Goal: Task Accomplishment & Management: Use online tool/utility

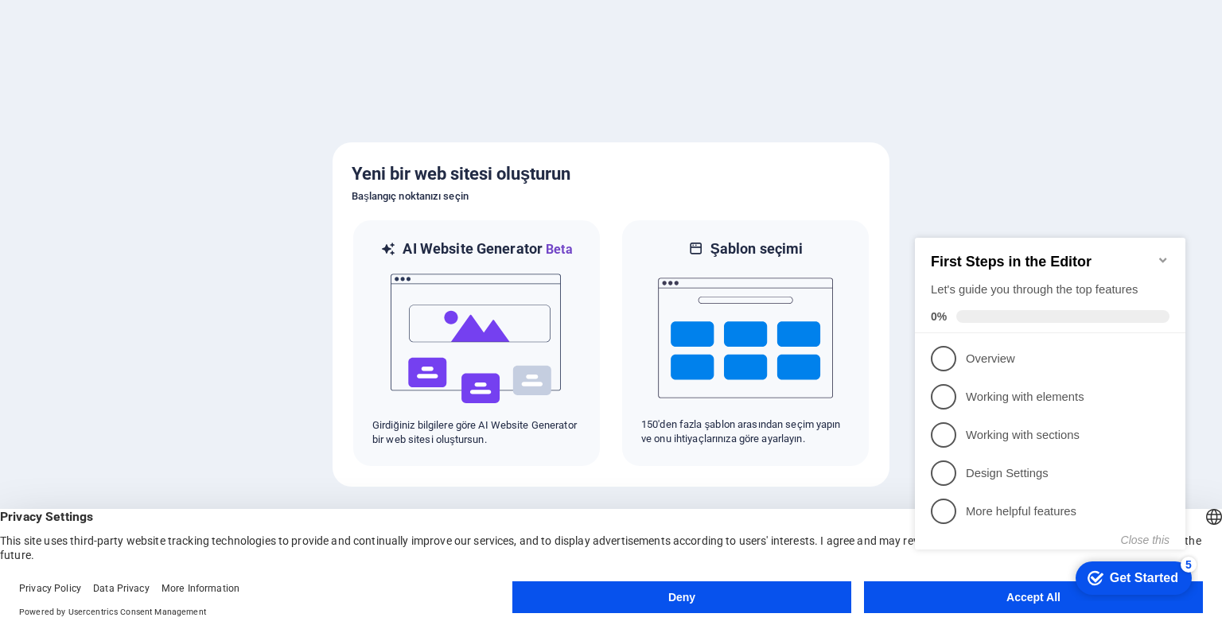
click div "checkmark Get Started 5 First Steps in the Editor Let's guide you through the t…"
click at [991, 364] on p "Overview - incomplete" at bounding box center [1061, 359] width 191 height 17
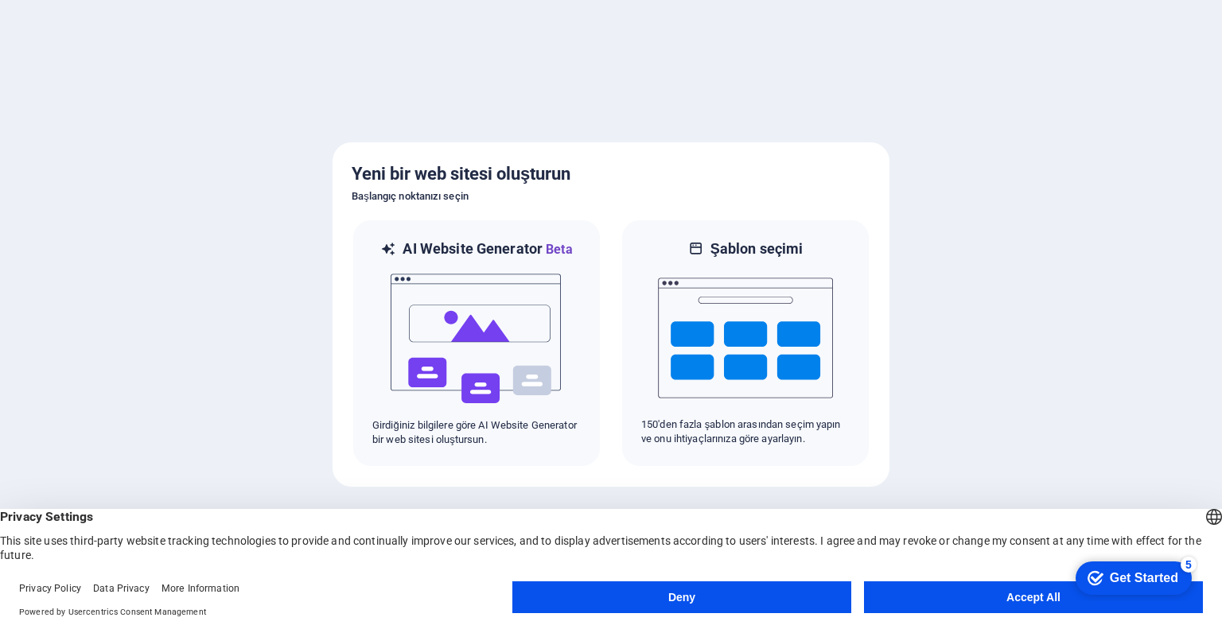
click div "checkmark Get Started 5 First Steps in the Editor Let's guide you through the t…"
drag, startPoint x: 1174, startPoint y: 939, endPoint x: 1019, endPoint y: 600, distance: 372.4
click html "checkmark Get Started 5 First Steps in the Editor Let's guide you through the t…"
click at [756, 605] on button "Deny" at bounding box center [681, 598] width 339 height 32
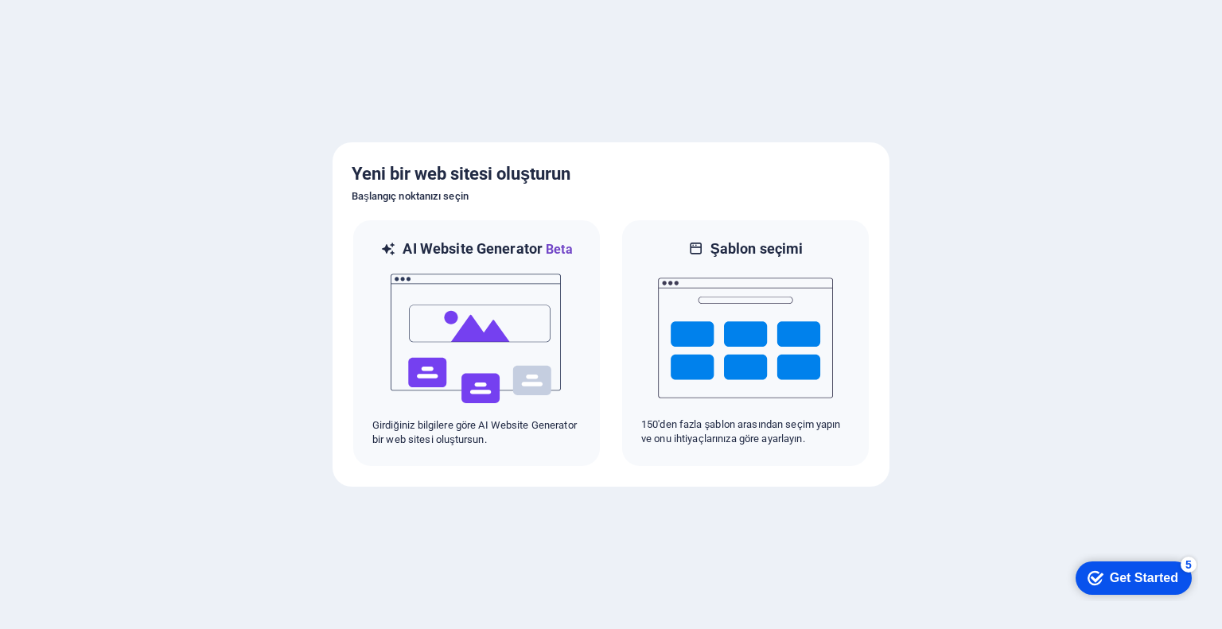
click at [953, 590] on div at bounding box center [611, 314] width 1222 height 629
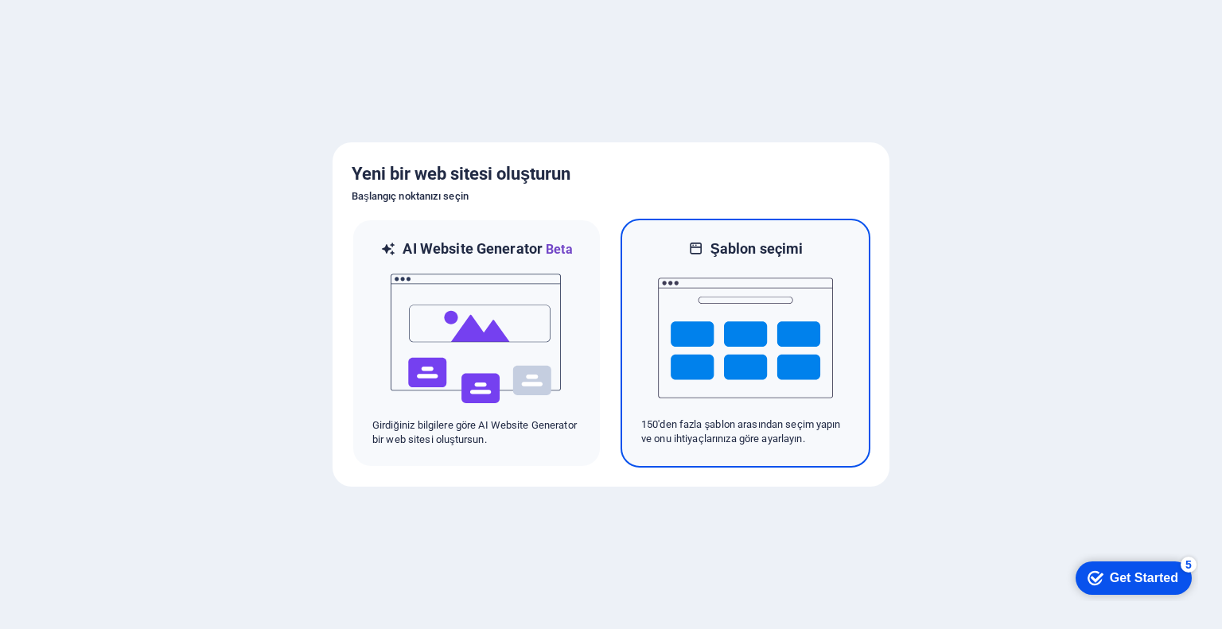
click at [751, 351] on img at bounding box center [745, 338] width 175 height 159
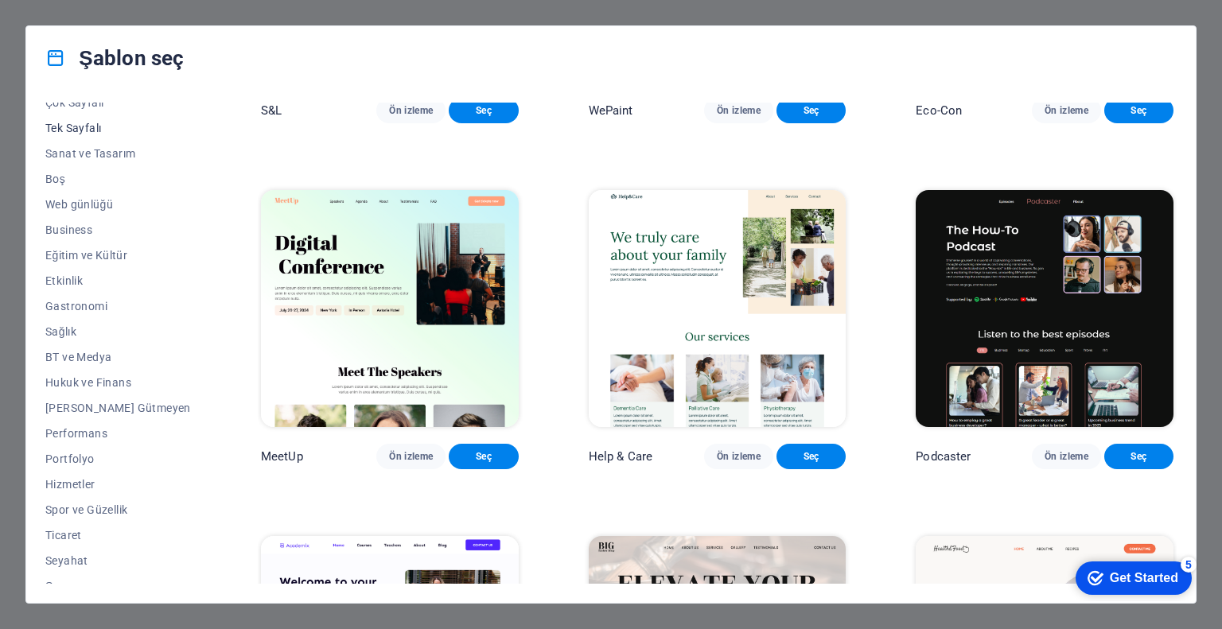
scroll to position [154, 0]
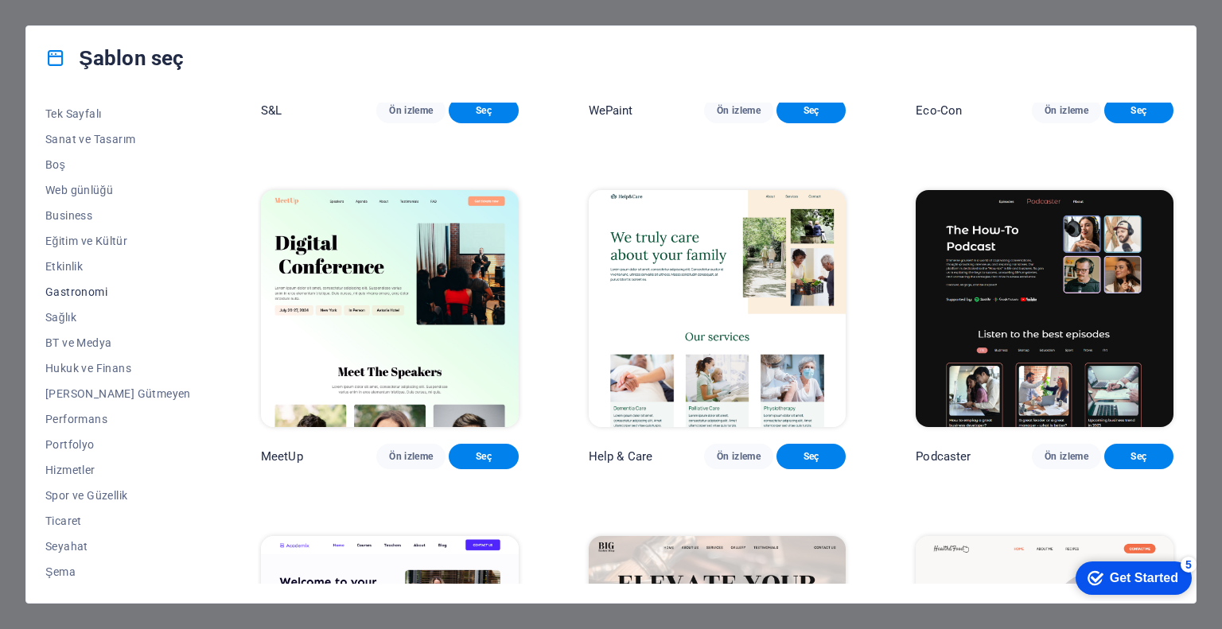
click at [73, 294] on span "Gastronomi" at bounding box center [118, 292] width 146 height 13
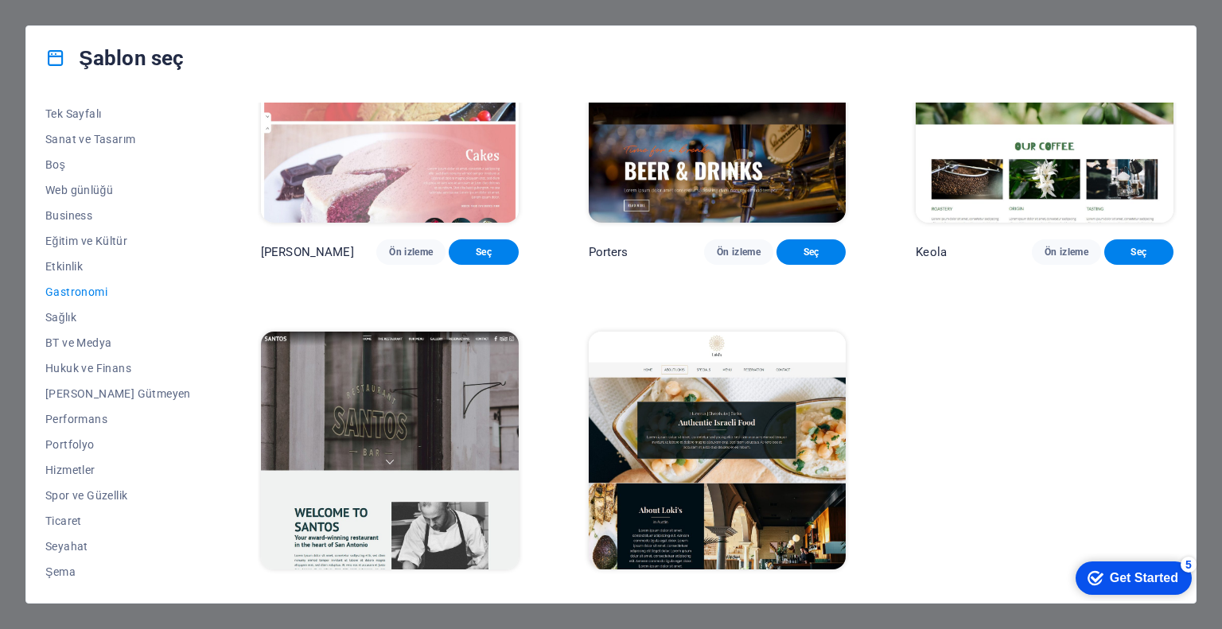
scroll to position [1587, 0]
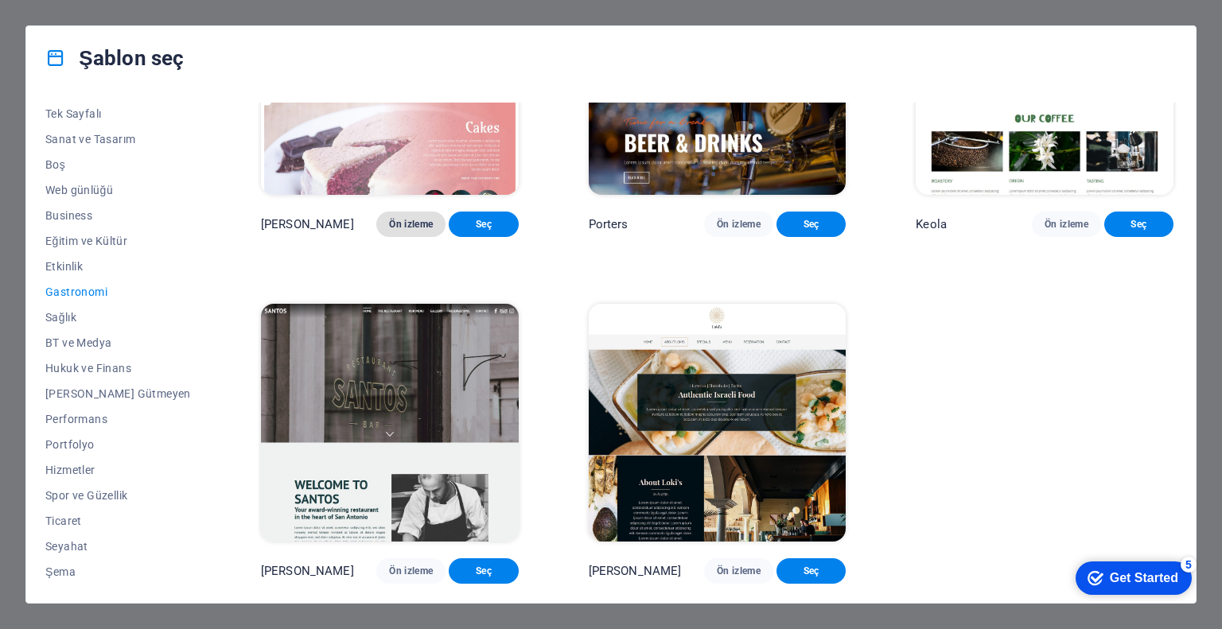
click at [389, 218] on span "Ön izleme" at bounding box center [411, 224] width 44 height 13
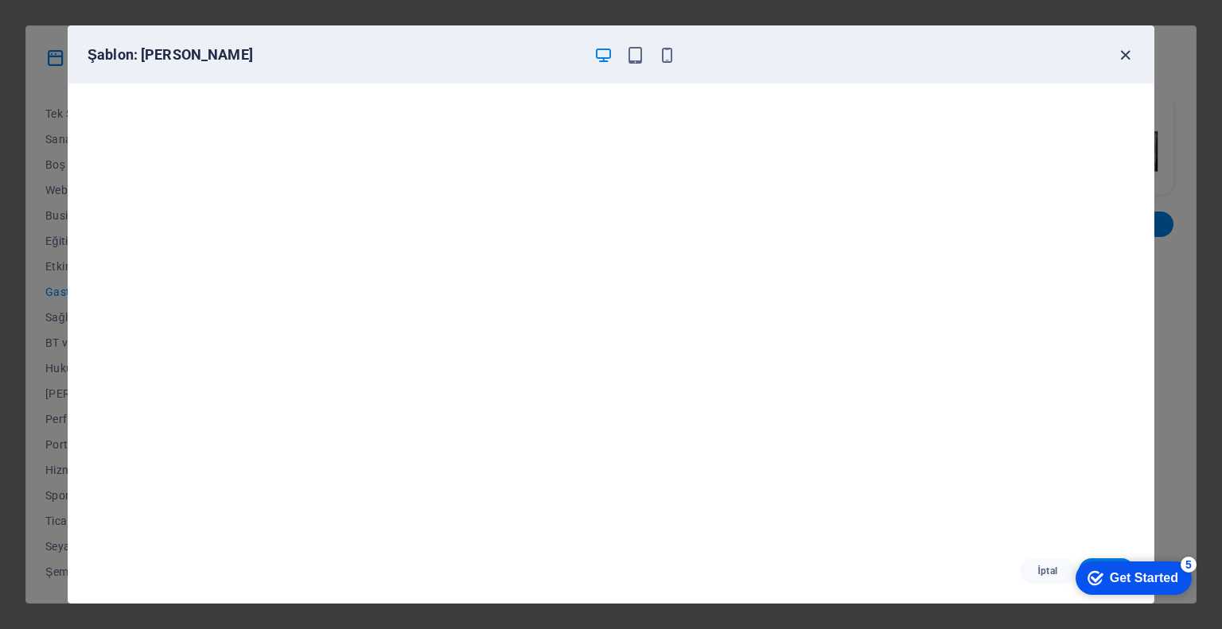
click at [1119, 47] on icon "button" at bounding box center [1125, 55] width 18 height 18
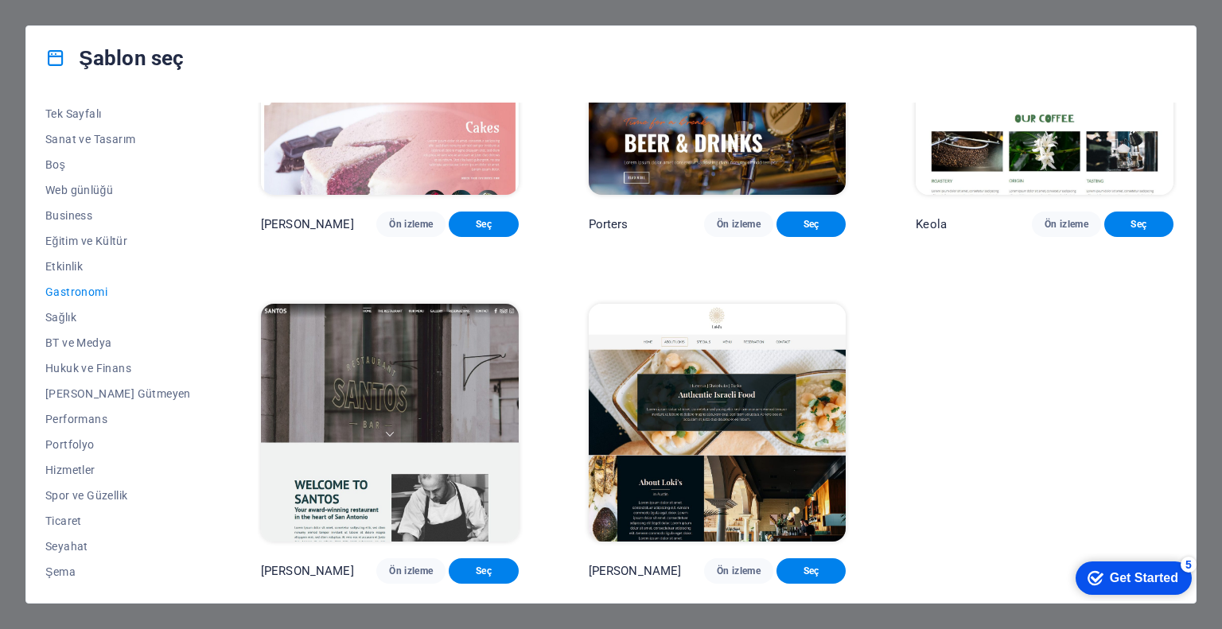
click at [24, 15] on div "Şablon seç Tüm Şablonlar Şablonlarım Yeni Popüler Varış Sayfası Çok Sayfalı Tek…" at bounding box center [611, 314] width 1222 height 629
click at [1131, 6] on div "Şablon seç Tüm Şablonlar Şablonlarım Yeni Popüler Varış Sayfası Çok Sayfalı Tek…" at bounding box center [611, 314] width 1222 height 629
click at [0, 108] on div "Şablon seç Tüm Şablonlar Şablonlarım Yeni Popüler Varış Sayfası Çok Sayfalı Tek…" at bounding box center [611, 314] width 1222 height 629
drag, startPoint x: 232, startPoint y: 63, endPoint x: 24, endPoint y: 50, distance: 208.8
click at [26, 50] on div "Şablon seç" at bounding box center [611, 58] width 1170 height 64
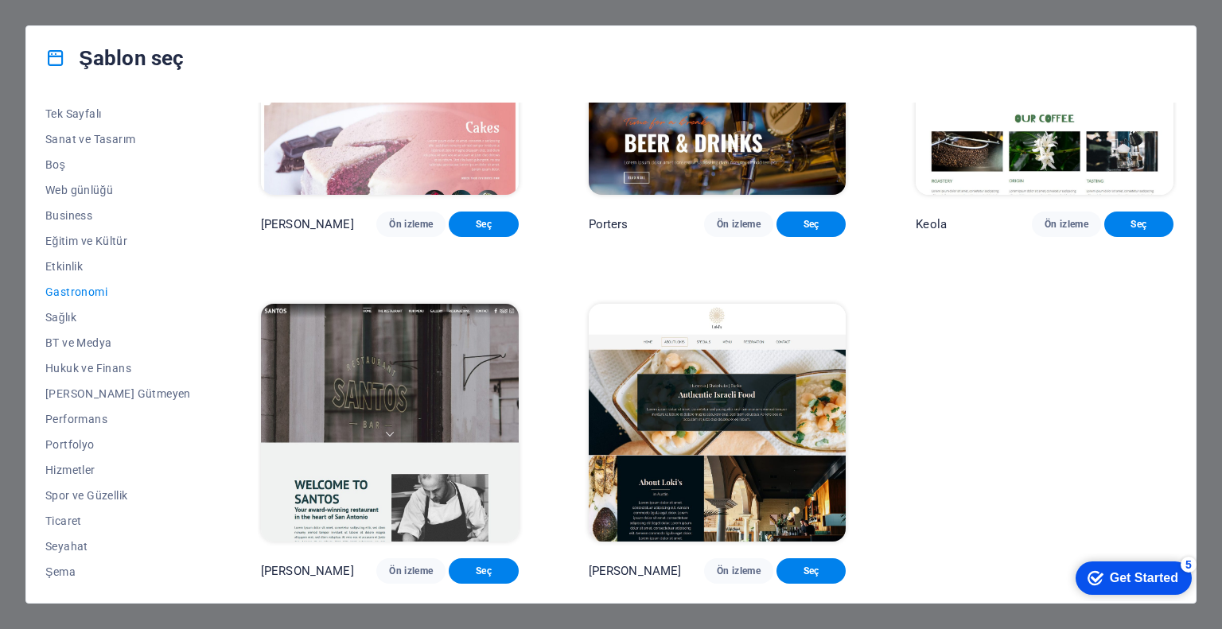
drag, startPoint x: 84, startPoint y: 44, endPoint x: 247, endPoint y: 34, distance: 162.6
click at [242, 36] on div "Şablon seç" at bounding box center [611, 58] width 1170 height 64
click at [247, 34] on div "Şablon seç" at bounding box center [611, 58] width 1170 height 64
drag, startPoint x: 115, startPoint y: 60, endPoint x: 45, endPoint y: 61, distance: 70.8
click at [45, 61] on div "Şablon seç" at bounding box center [611, 58] width 1170 height 64
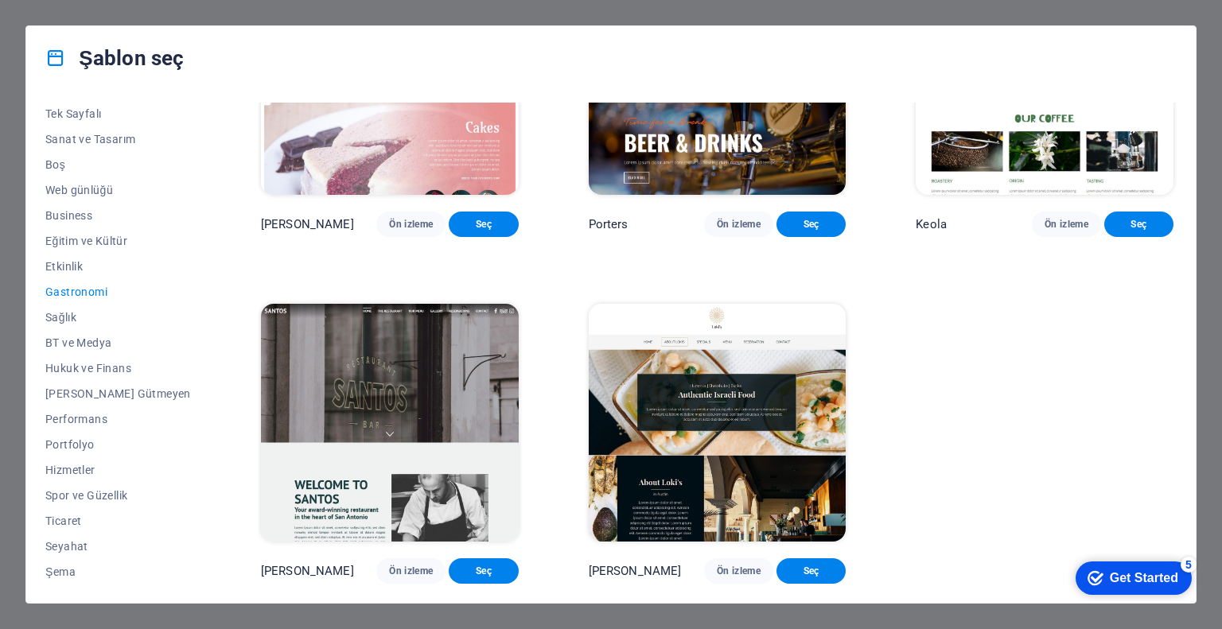
click at [11, 88] on div "Şablon seç Tüm Şablonlar Şablonlarım Yeni Popüler Varış Sayfası Çok Sayfalı Tek…" at bounding box center [611, 314] width 1222 height 629
click at [913, 21] on div "Şablon seç Tüm Şablonlar Şablonlarım Yeni Popüler Varış Sayfası Çok Sayfalı Tek…" at bounding box center [611, 314] width 1222 height 629
